Goal: Transaction & Acquisition: Purchase product/service

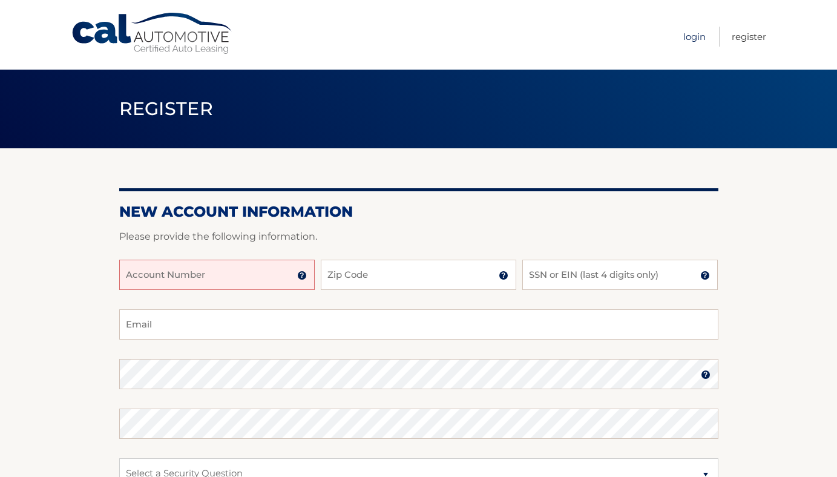
click at [699, 36] on link "Login" at bounding box center [694, 37] width 22 height 20
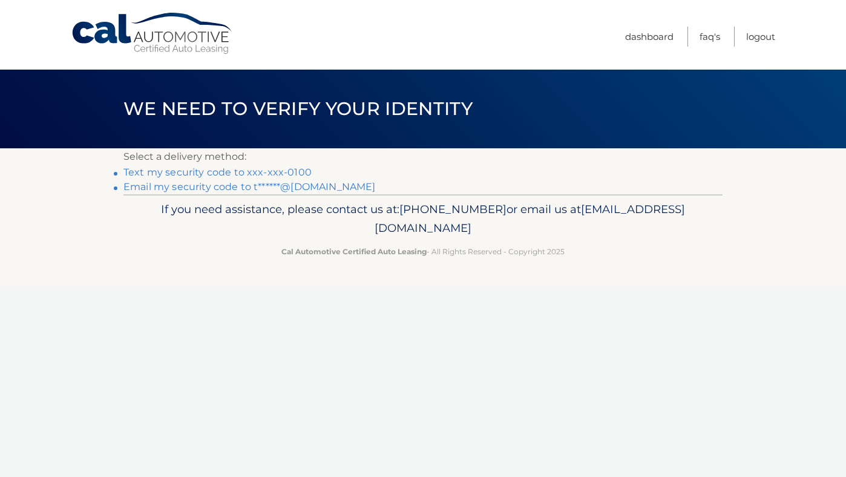
click at [237, 173] on link "Text my security code to xxx-xxx-0100" at bounding box center [217, 172] width 188 height 12
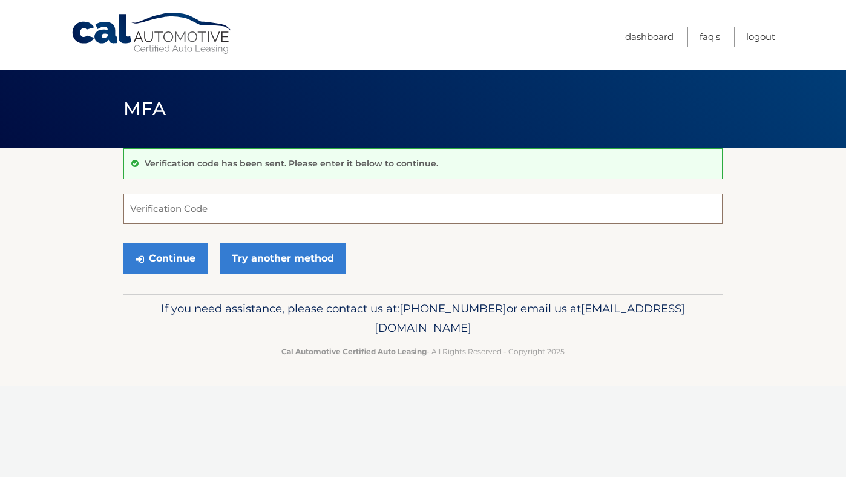
click at [216, 209] on input "Verification Code" at bounding box center [422, 209] width 599 height 30
type input "321444"
click at [182, 270] on button "Continue" at bounding box center [165, 258] width 84 height 30
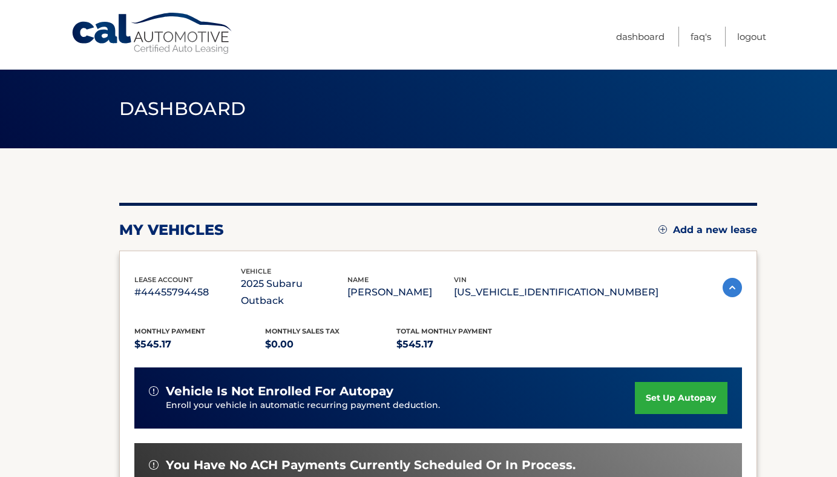
click at [742, 321] on div "lease account #44455794458 vehicle 2025 Subaru Outback name [PERSON_NAME] vin […" at bounding box center [438, 437] width 638 height 372
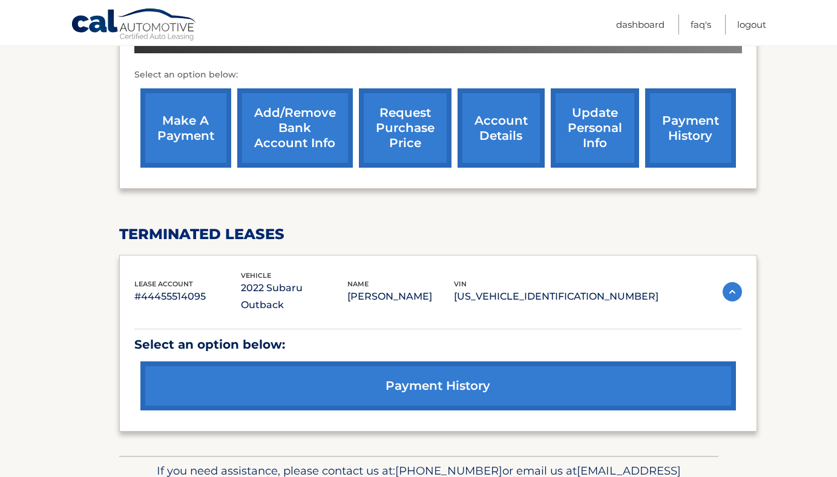
scroll to position [436, 0]
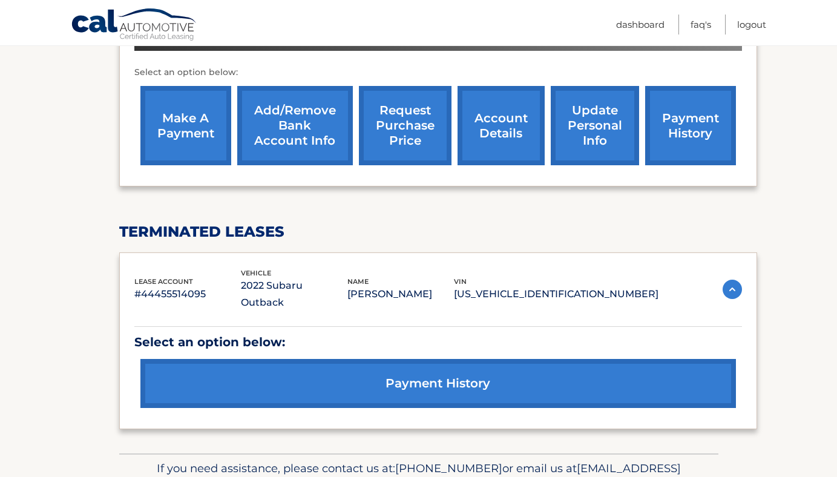
click at [444, 360] on link "payment history" at bounding box center [438, 383] width 596 height 49
click at [194, 124] on link "make a payment" at bounding box center [185, 125] width 91 height 79
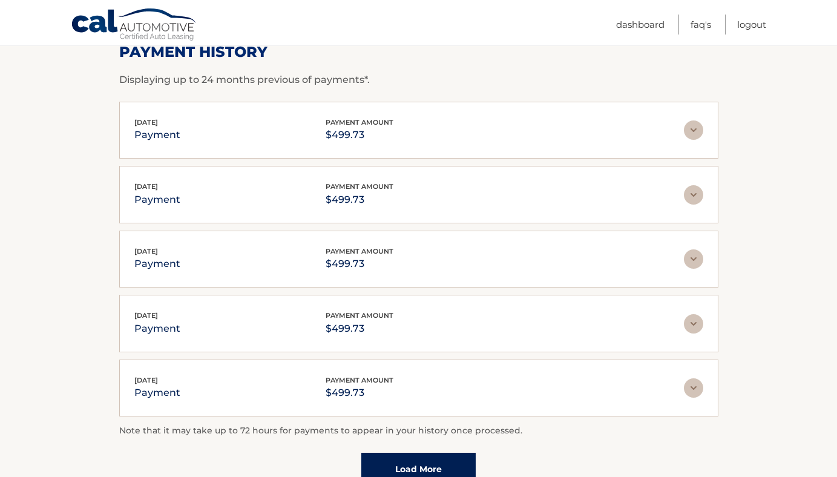
scroll to position [218, 0]
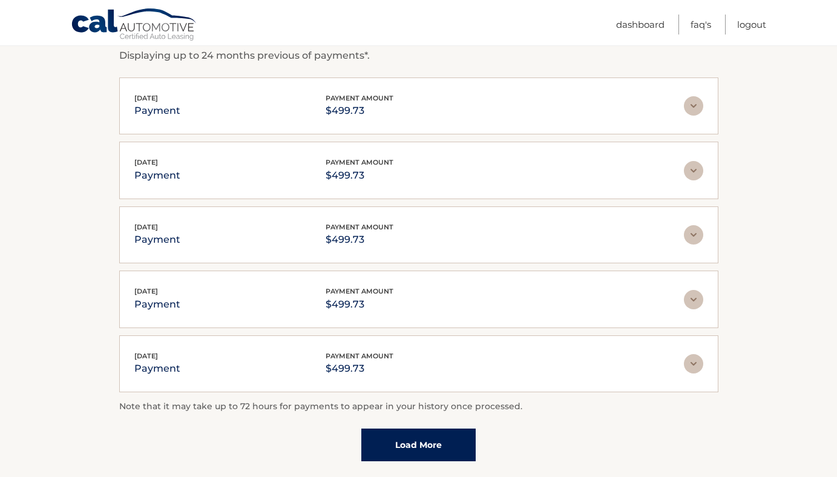
click at [409, 436] on link "Load More" at bounding box center [418, 445] width 114 height 33
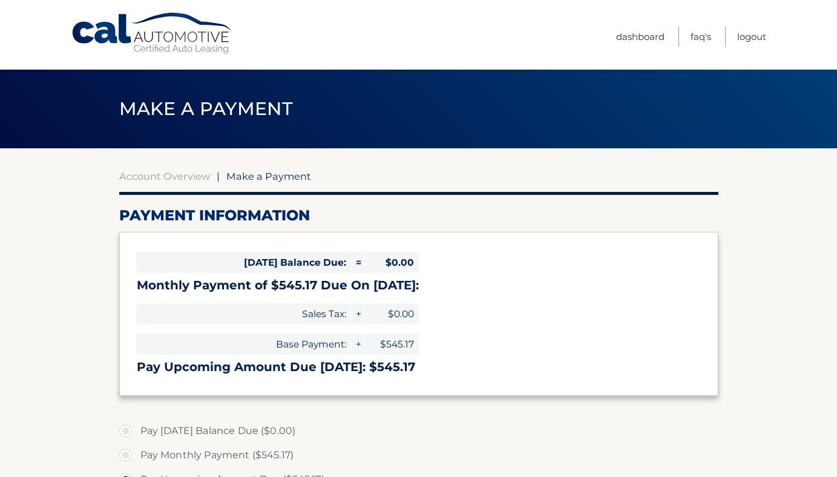
select select "ZWZjM2MxYWUtYzU3MS00YTBiLTlkNjYtYWE0MGZiOWNiZDFk"
click at [751, 421] on section "Account Overview | Make a Payment Payment Information [DATE] Balance Due: = $0.…" at bounding box center [418, 460] width 837 height 625
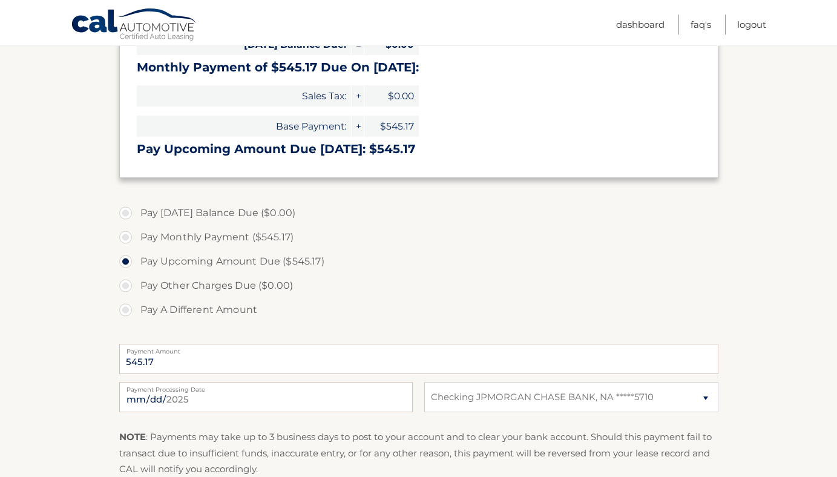
scroll to position [242, 0]
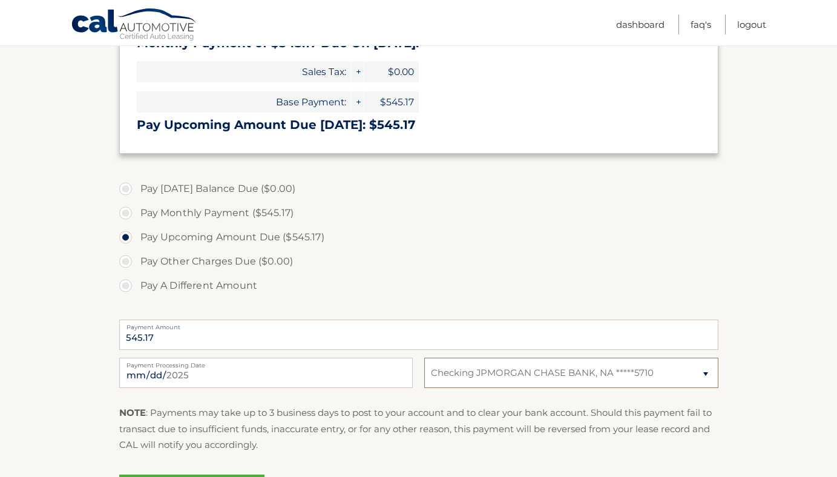
click at [703, 373] on select "Select Bank Account Checking JPMORGAN CHASE BANK, NA *****5710" at bounding box center [571, 373] width 294 height 30
click at [424, 358] on select "Select Bank Account Checking JPMORGAN CHASE BANK, NA *****5710" at bounding box center [571, 373] width 294 height 30
click at [705, 373] on select "Select Bank Account Checking JPMORGAN CHASE BANK, NA *****5710" at bounding box center [571, 373] width 294 height 30
click at [767, 383] on section "Account Overview | Make a Payment Payment Information Today's Balance Due: = $0…" at bounding box center [418, 218] width 837 height 625
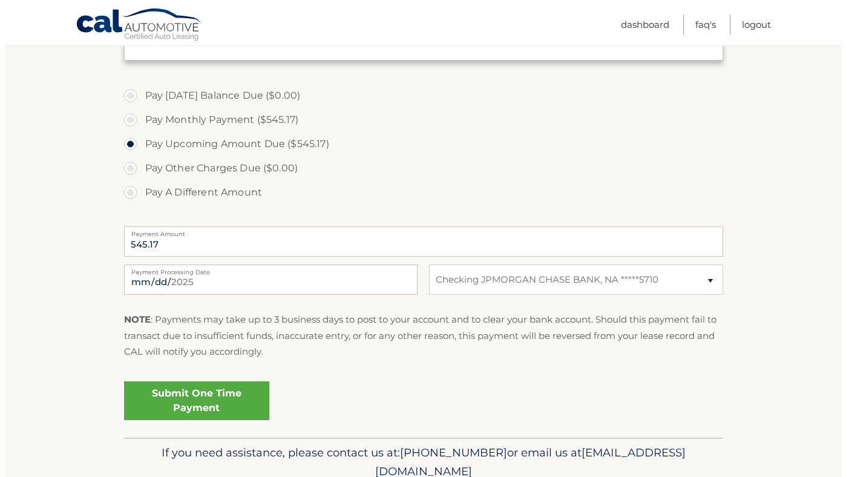
scroll to position [339, 0]
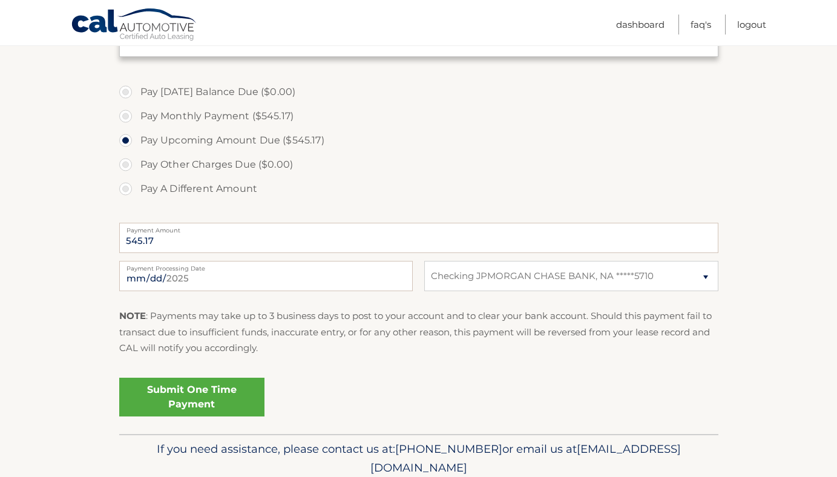
click at [181, 398] on link "Submit One Time Payment" at bounding box center [191, 397] width 145 height 39
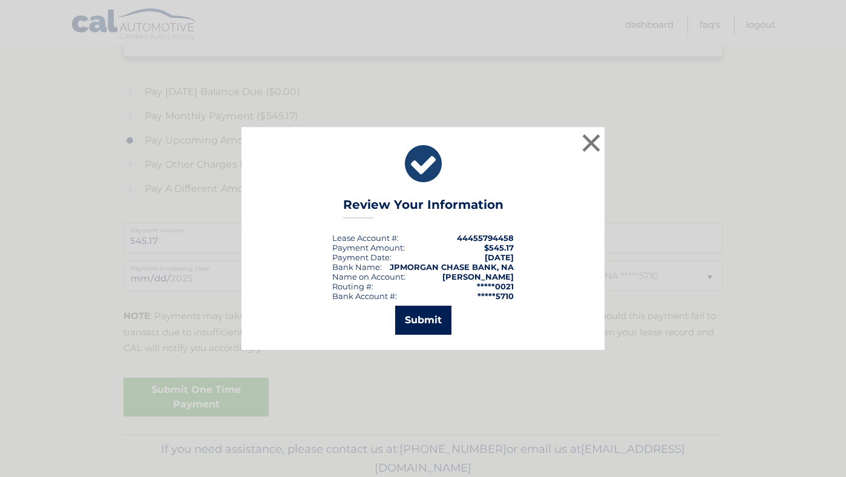
click at [430, 323] on button "Submit" at bounding box center [423, 320] width 56 height 29
